Goal: Navigation & Orientation: Find specific page/section

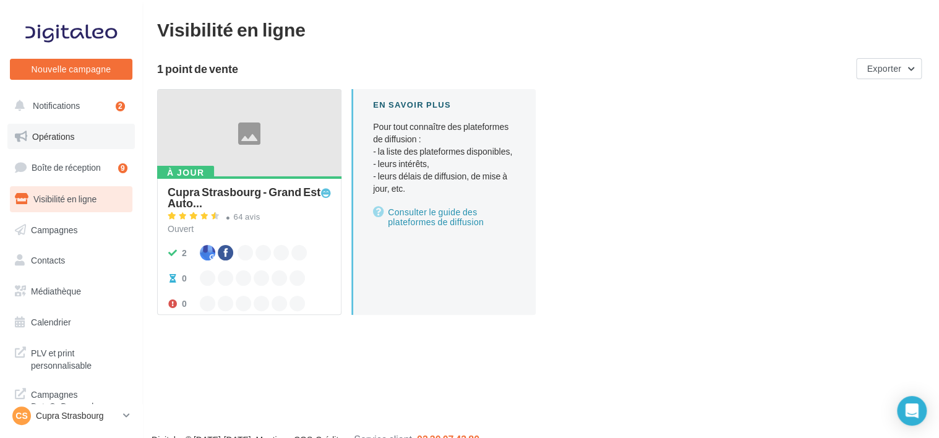
click at [69, 141] on link "Opérations" at bounding box center [70, 137] width 127 height 26
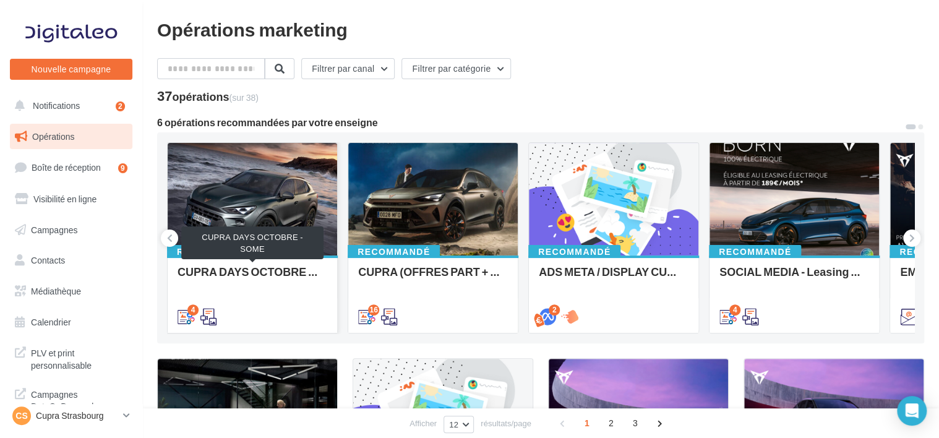
click at [274, 267] on div "CUPRA DAYS OCTOBRE - SOME" at bounding box center [253, 277] width 150 height 25
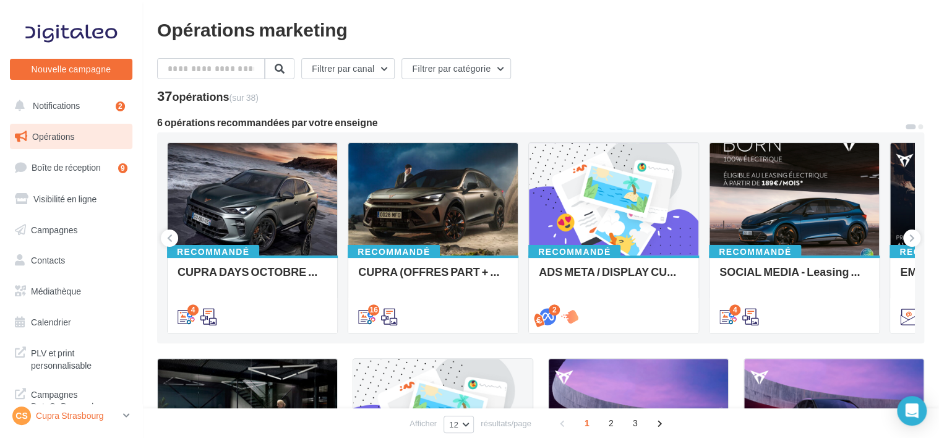
click at [105, 407] on div "CS Cupra Strasbourg cupra_strasbourg" at bounding box center [65, 415] width 106 height 19
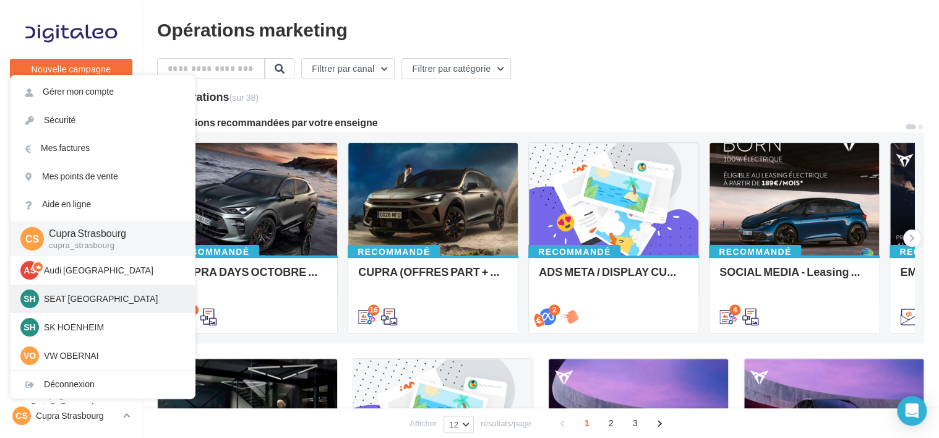
click at [94, 297] on p "SEAT [GEOGRAPHIC_DATA]" at bounding box center [112, 299] width 136 height 12
